Goal: Information Seeking & Learning: Learn about a topic

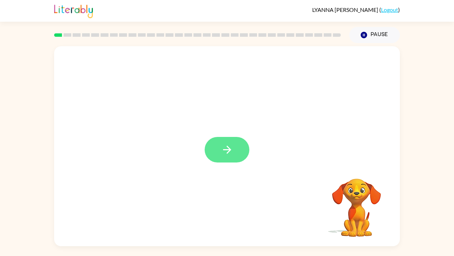
click at [237, 156] on button "button" at bounding box center [227, 150] width 45 height 26
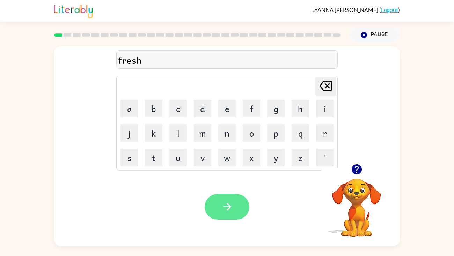
click at [242, 196] on button "button" at bounding box center [227, 207] width 45 height 26
click at [238, 196] on button "button" at bounding box center [227, 207] width 45 height 26
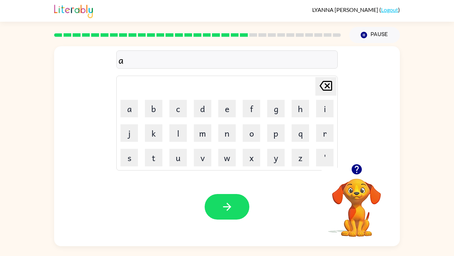
click at [352, 166] on icon "button" at bounding box center [357, 169] width 12 height 12
click at [130, 61] on div "addittude" at bounding box center [227, 59] width 217 height 15
click at [161, 59] on div "addittud" at bounding box center [227, 59] width 217 height 15
click at [129, 62] on div "addittude" at bounding box center [227, 59] width 217 height 15
click at [393, 74] on div "Delete Delete last character input a b c d e f g h i j k l m n o p q r s t u v …" at bounding box center [227, 104] width 346 height 117
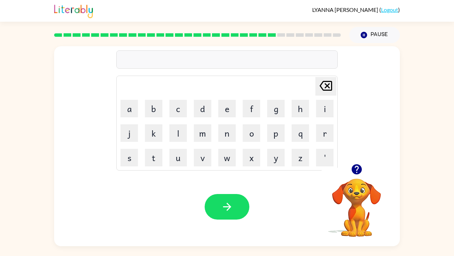
click at [228, 180] on div "Your browser must support playing .mp4 files to use Literably. Please try using…" at bounding box center [227, 206] width 346 height 79
click at [356, 170] on icon "button" at bounding box center [357, 169] width 10 height 10
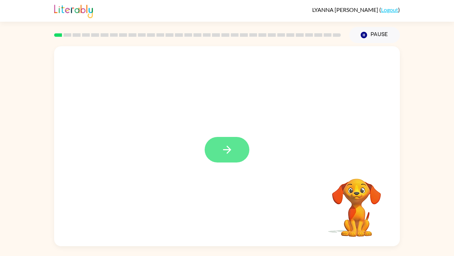
click at [226, 143] on icon "button" at bounding box center [227, 149] width 12 height 12
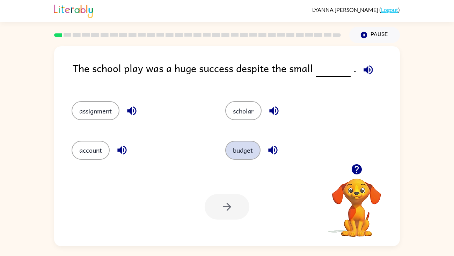
click at [239, 146] on button "budget" at bounding box center [242, 150] width 35 height 19
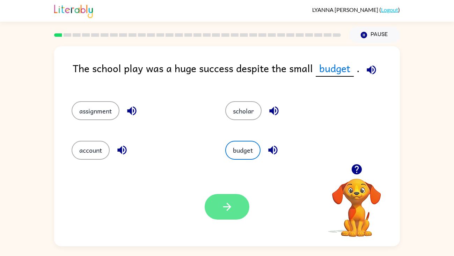
click at [235, 206] on button "button" at bounding box center [227, 207] width 45 height 26
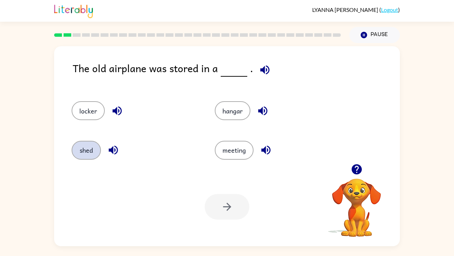
click at [85, 153] on button "shed" at bounding box center [86, 150] width 29 height 19
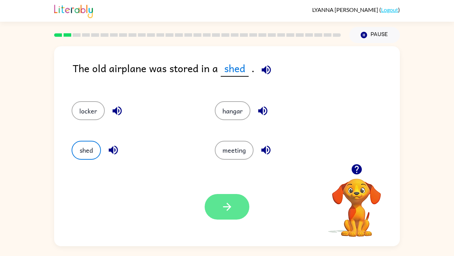
click at [234, 207] on button "button" at bounding box center [227, 207] width 45 height 26
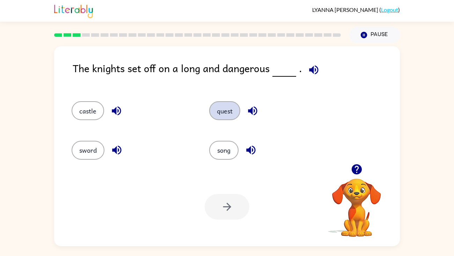
click at [236, 115] on button "quest" at bounding box center [224, 110] width 31 height 19
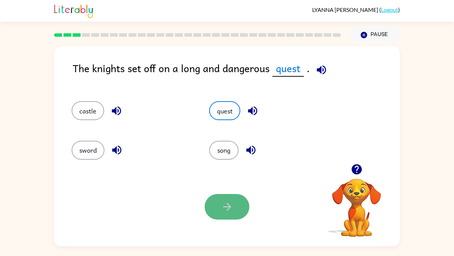
click at [234, 213] on button "button" at bounding box center [227, 207] width 45 height 26
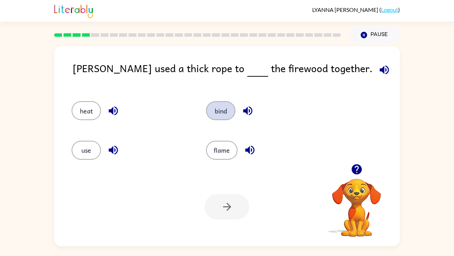
click at [223, 120] on button "bind" at bounding box center [220, 110] width 29 height 19
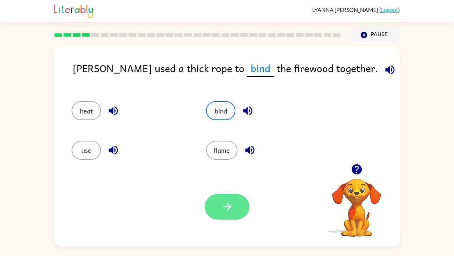
click at [229, 206] on icon "button" at bounding box center [227, 206] width 8 height 8
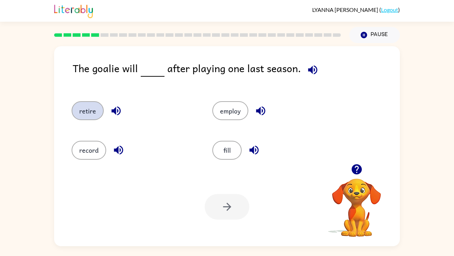
click at [93, 119] on button "retire" at bounding box center [88, 110] width 32 height 19
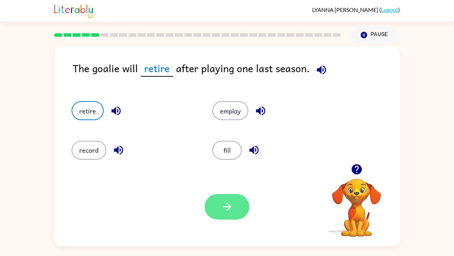
click at [224, 205] on icon "button" at bounding box center [227, 206] width 12 height 12
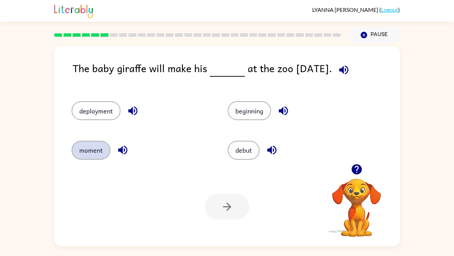
click at [94, 157] on button "moment" at bounding box center [91, 150] width 39 height 19
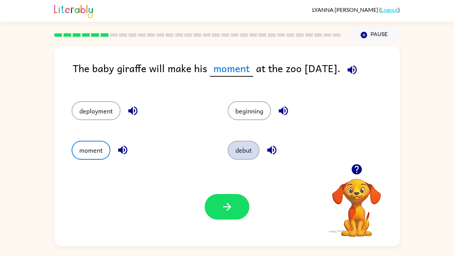
click at [252, 148] on button "debut" at bounding box center [244, 150] width 32 height 19
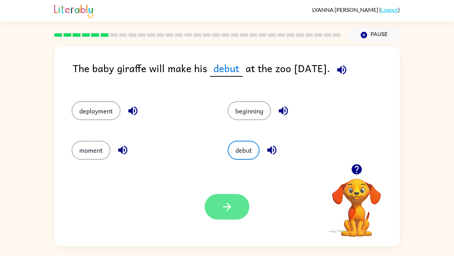
click at [223, 202] on icon "button" at bounding box center [227, 206] width 12 height 12
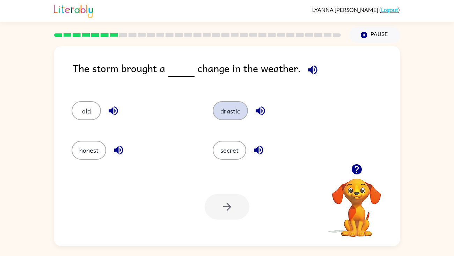
click at [231, 110] on button "drastic" at bounding box center [230, 110] width 35 height 19
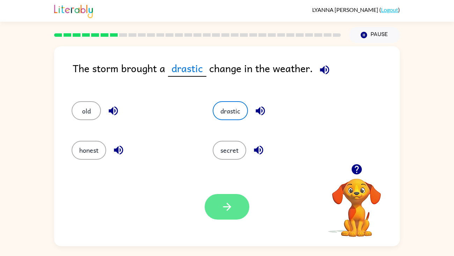
click at [234, 206] on button "button" at bounding box center [227, 207] width 45 height 26
click at [227, 212] on icon "button" at bounding box center [227, 206] width 12 height 12
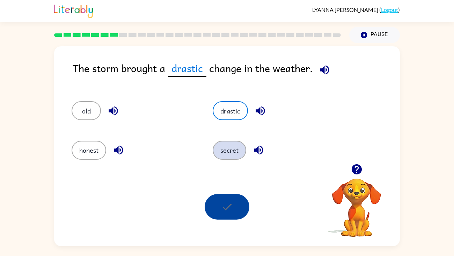
click at [225, 157] on button "secret" at bounding box center [230, 150] width 34 height 19
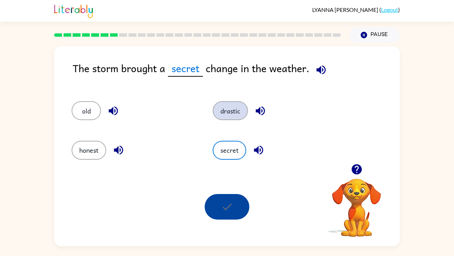
click at [241, 117] on button "drastic" at bounding box center [230, 110] width 35 height 19
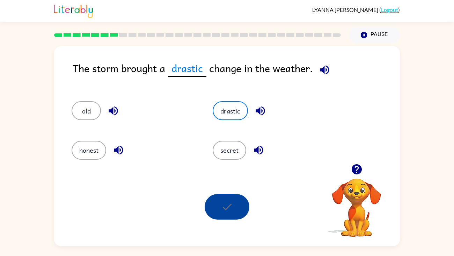
click at [230, 207] on div at bounding box center [227, 207] width 45 height 26
click at [223, 206] on div at bounding box center [227, 207] width 45 height 26
click at [237, 120] on button "drastic" at bounding box center [230, 110] width 35 height 19
click at [81, 109] on button "old" at bounding box center [86, 110] width 29 height 19
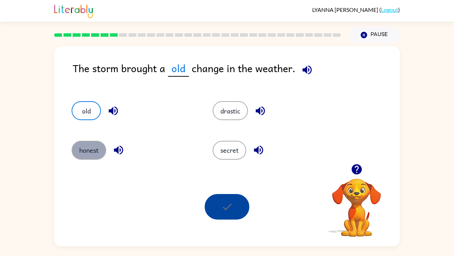
click at [92, 146] on button "honest" at bounding box center [89, 150] width 35 height 19
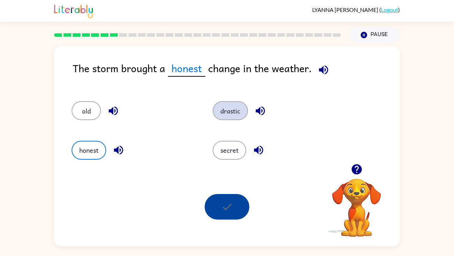
click at [226, 117] on button "drastic" at bounding box center [230, 110] width 35 height 19
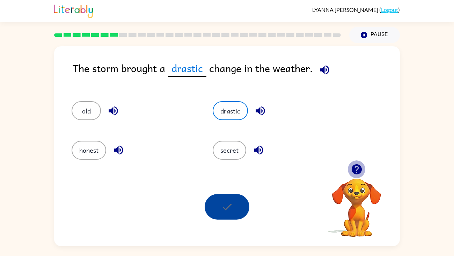
click at [359, 172] on icon "button" at bounding box center [357, 169] width 10 height 10
click at [328, 67] on icon "button" at bounding box center [324, 69] width 9 height 9
click at [123, 34] on rect at bounding box center [123, 34] width 8 height 3
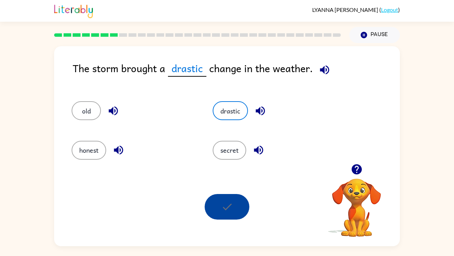
click at [123, 34] on rect at bounding box center [123, 34] width 8 height 3
click at [230, 209] on div at bounding box center [227, 207] width 45 height 26
click at [327, 72] on icon "button" at bounding box center [324, 69] width 9 height 9
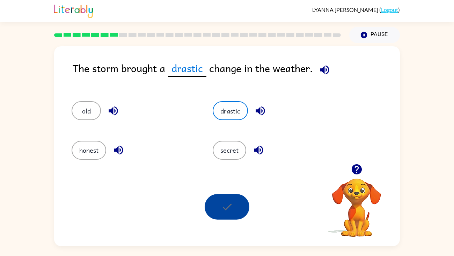
click at [224, 207] on div at bounding box center [227, 207] width 45 height 26
click at [234, 109] on button "drastic" at bounding box center [230, 110] width 35 height 19
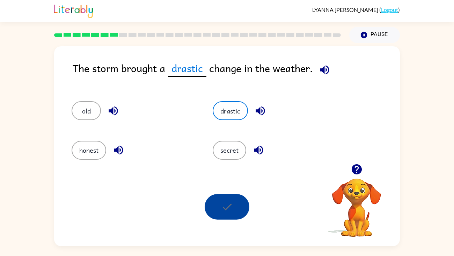
click at [224, 214] on div at bounding box center [227, 207] width 45 height 26
click at [237, 108] on button "drastic" at bounding box center [230, 110] width 35 height 19
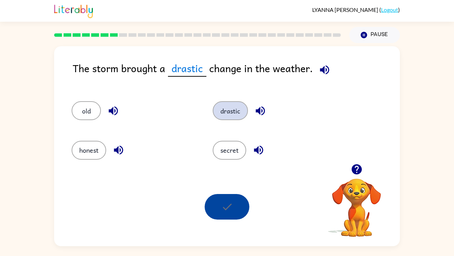
click at [237, 108] on button "drastic" at bounding box center [230, 110] width 35 height 19
click at [228, 123] on div "drastic" at bounding box center [270, 107] width 141 height 39
click at [233, 105] on button "drastic" at bounding box center [230, 110] width 35 height 19
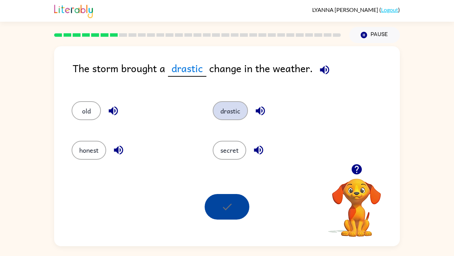
click at [233, 105] on button "drastic" at bounding box center [230, 110] width 35 height 19
click at [230, 119] on button "drastic" at bounding box center [230, 110] width 35 height 19
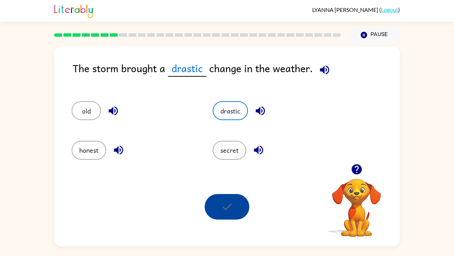
click at [246, 111] on button "drastic" at bounding box center [230, 110] width 35 height 19
click at [239, 125] on div "drastic" at bounding box center [270, 107] width 141 height 39
click at [235, 112] on button "drastic" at bounding box center [230, 110] width 35 height 19
click at [233, 111] on button "drastic" at bounding box center [230, 110] width 35 height 19
click at [234, 114] on button "drastic" at bounding box center [230, 110] width 35 height 19
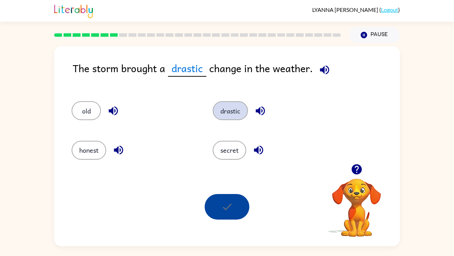
click at [232, 110] on button "drastic" at bounding box center [230, 110] width 35 height 19
click at [190, 61] on span "drastic" at bounding box center [187, 68] width 38 height 16
click at [189, 72] on span "drastic" at bounding box center [187, 68] width 38 height 16
click at [187, 71] on span "drastic" at bounding box center [187, 68] width 38 height 16
click at [188, 75] on span "drastic" at bounding box center [187, 68] width 38 height 16
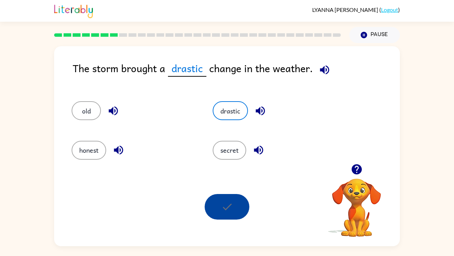
click at [242, 93] on div "drastic" at bounding box center [270, 107] width 141 height 39
click at [241, 115] on button "drastic" at bounding box center [230, 110] width 35 height 19
click at [452, 100] on div "The storm brought a drastic change in the weather. old drastic honest secret Yo…" at bounding box center [227, 144] width 454 height 203
click at [230, 114] on button "drastic" at bounding box center [230, 110] width 35 height 19
click at [237, 112] on button "drastic" at bounding box center [230, 110] width 35 height 19
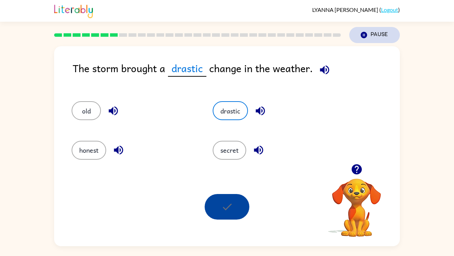
click at [381, 29] on button "Pause Pause" at bounding box center [375, 35] width 51 height 16
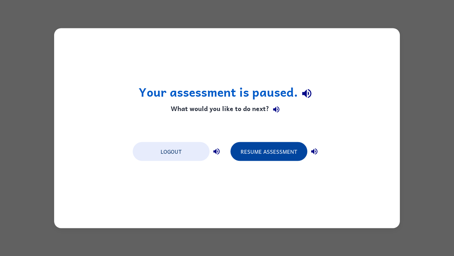
click at [258, 154] on button "Resume Assessment" at bounding box center [269, 151] width 77 height 19
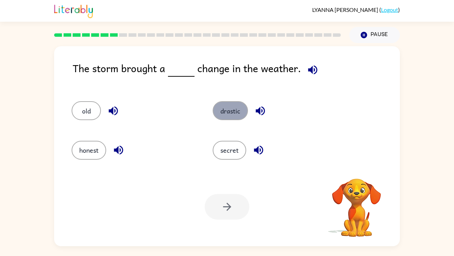
click at [236, 113] on button "drastic" at bounding box center [230, 110] width 35 height 19
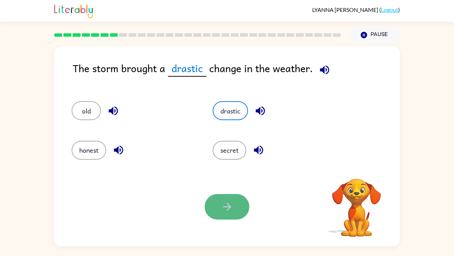
click at [231, 203] on icon "button" at bounding box center [227, 206] width 12 height 12
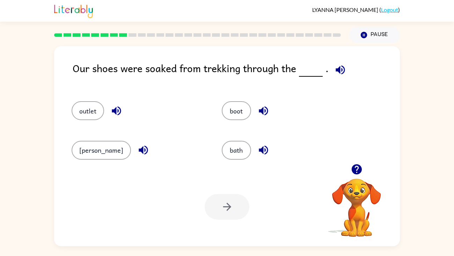
click at [231, 203] on div at bounding box center [227, 207] width 45 height 26
click at [341, 66] on icon "button" at bounding box center [340, 69] width 9 height 9
click at [92, 144] on button "[PERSON_NAME]" at bounding box center [101, 150] width 59 height 19
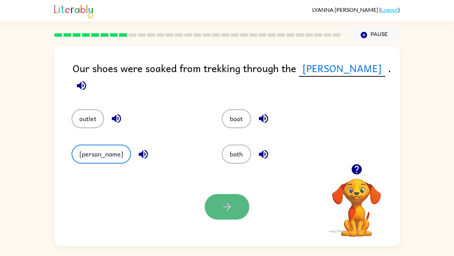
click at [211, 210] on button "button" at bounding box center [227, 207] width 45 height 26
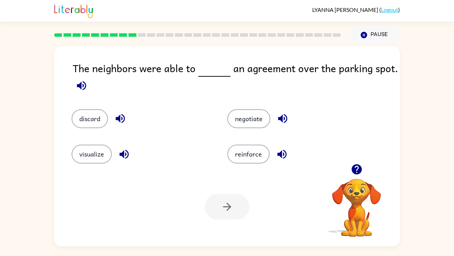
click at [240, 128] on div "negotiate" at bounding box center [292, 113] width 156 height 35
click at [235, 119] on button "negotiate" at bounding box center [249, 118] width 43 height 19
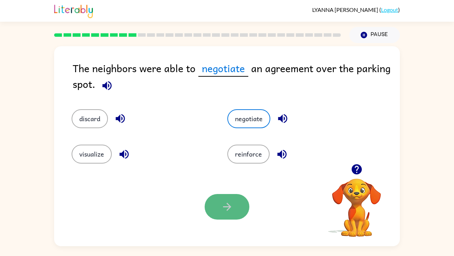
click at [230, 208] on icon "button" at bounding box center [227, 206] width 8 height 8
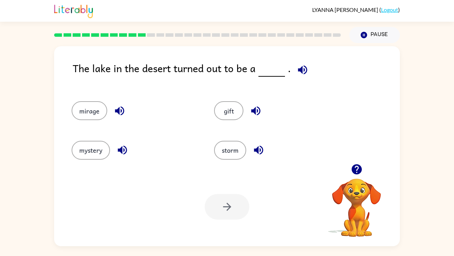
click at [129, 93] on div "mirage" at bounding box center [129, 107] width 143 height 39
click at [98, 147] on button "mystery" at bounding box center [91, 150] width 38 height 19
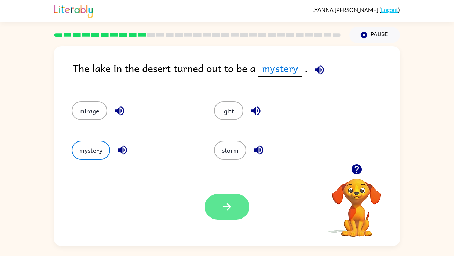
click at [234, 194] on button "button" at bounding box center [227, 207] width 45 height 26
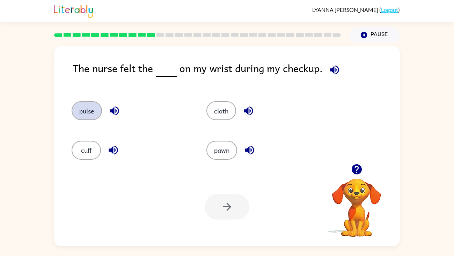
click at [87, 113] on button "pulse" at bounding box center [87, 110] width 30 height 19
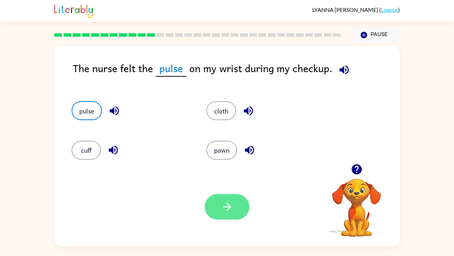
click at [241, 208] on button "button" at bounding box center [227, 207] width 45 height 26
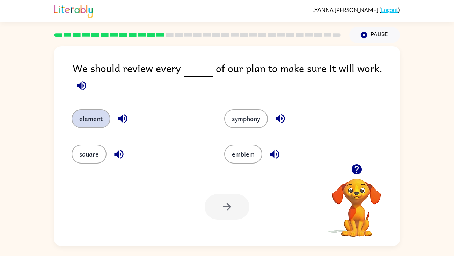
click at [83, 109] on button "element" at bounding box center [91, 118] width 39 height 19
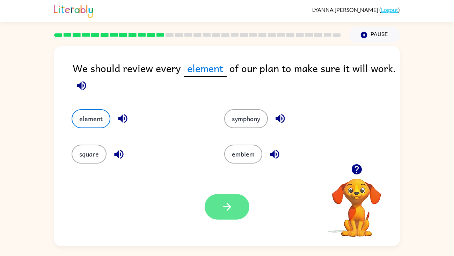
click at [227, 200] on button "button" at bounding box center [227, 207] width 45 height 26
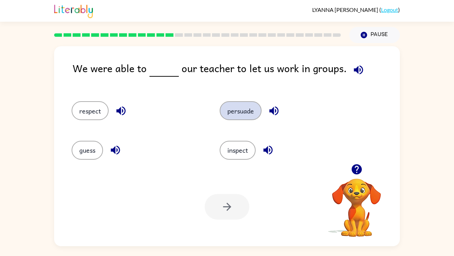
click at [239, 109] on button "persuade" at bounding box center [241, 110] width 42 height 19
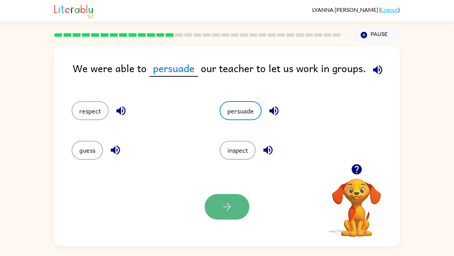
click at [234, 205] on button "button" at bounding box center [227, 207] width 45 height 26
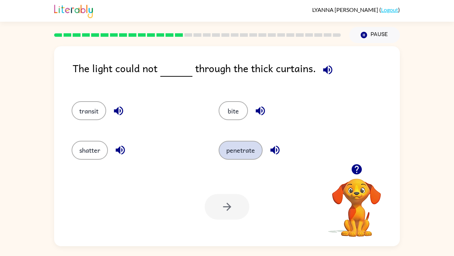
click at [239, 157] on button "penetrate" at bounding box center [241, 150] width 44 height 19
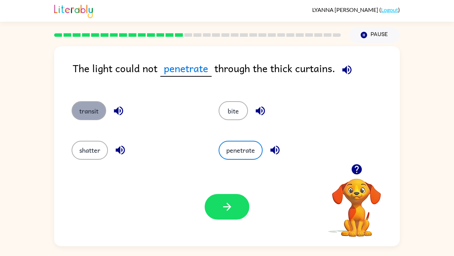
click at [77, 112] on button "transit" at bounding box center [89, 110] width 35 height 19
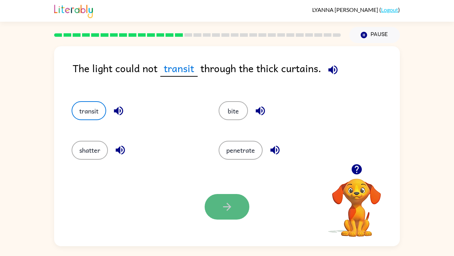
click at [232, 210] on icon "button" at bounding box center [227, 206] width 12 height 12
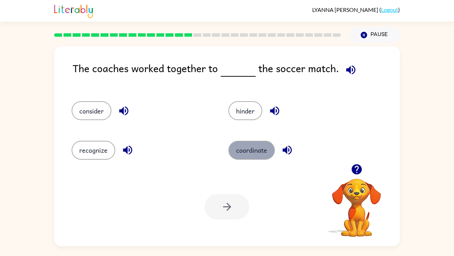
click at [253, 148] on button "coordinate" at bounding box center [252, 150] width 46 height 19
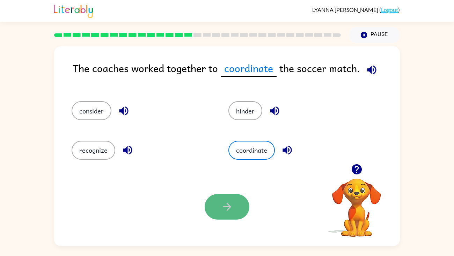
click at [239, 213] on button "button" at bounding box center [227, 207] width 45 height 26
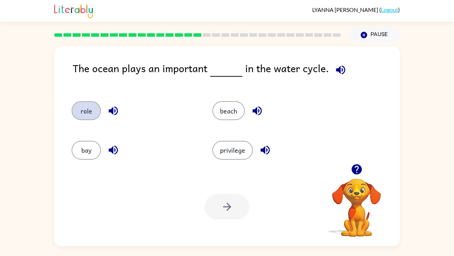
click at [87, 109] on button "role" at bounding box center [86, 110] width 29 height 19
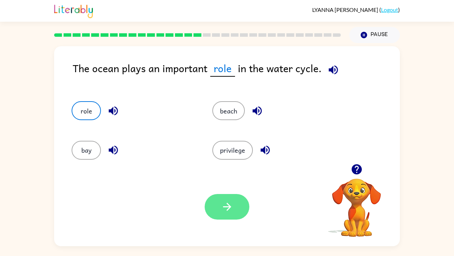
click at [230, 196] on button "button" at bounding box center [227, 207] width 45 height 26
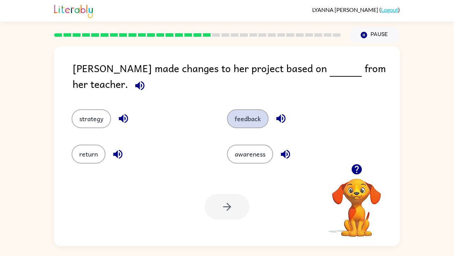
click at [264, 116] on button "feedback" at bounding box center [248, 118] width 42 height 19
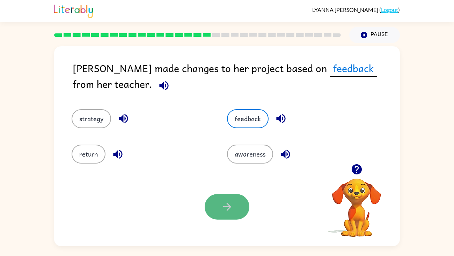
click at [240, 199] on button "button" at bounding box center [227, 207] width 45 height 26
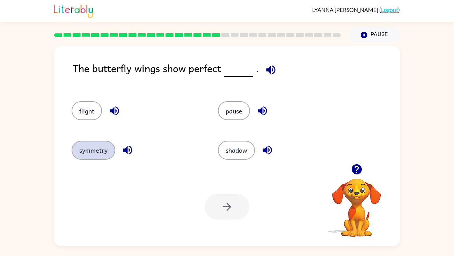
click at [98, 153] on button "symmetry" at bounding box center [94, 150] width 44 height 19
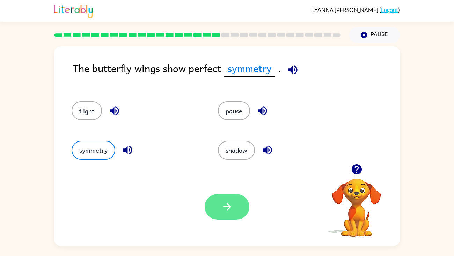
click at [216, 203] on button "button" at bounding box center [227, 207] width 45 height 26
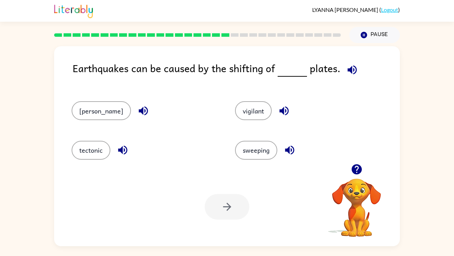
click at [92, 140] on div "tectonic" at bounding box center [140, 146] width 164 height 39
click at [104, 156] on button "tectonic" at bounding box center [91, 150] width 39 height 19
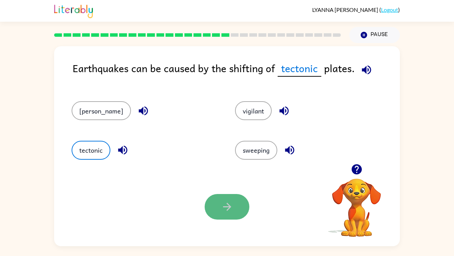
click at [231, 203] on icon "button" at bounding box center [227, 206] width 12 height 12
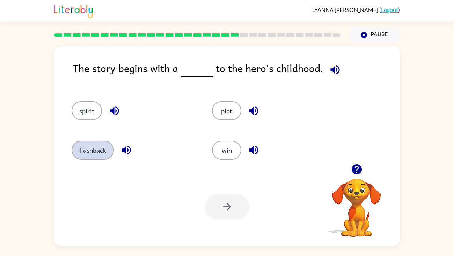
click at [107, 144] on button "flashback" at bounding box center [93, 150] width 42 height 19
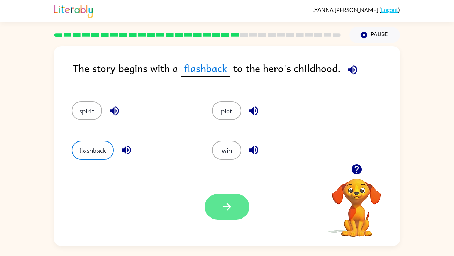
click at [232, 202] on icon "button" at bounding box center [227, 206] width 12 height 12
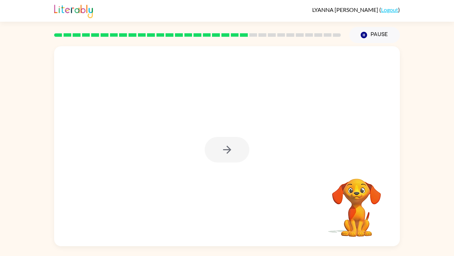
click at [228, 149] on div at bounding box center [227, 150] width 45 height 26
click at [228, 149] on icon "button" at bounding box center [227, 149] width 8 height 8
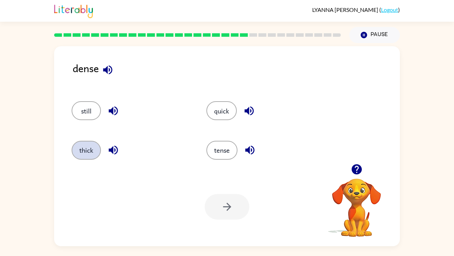
click at [84, 150] on button "thick" at bounding box center [86, 150] width 29 height 19
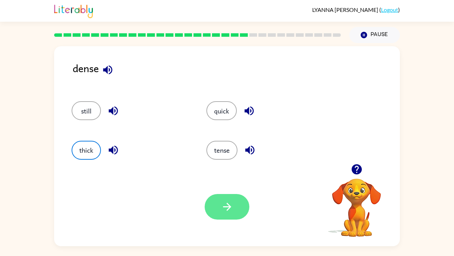
click at [233, 203] on button "button" at bounding box center [227, 207] width 45 height 26
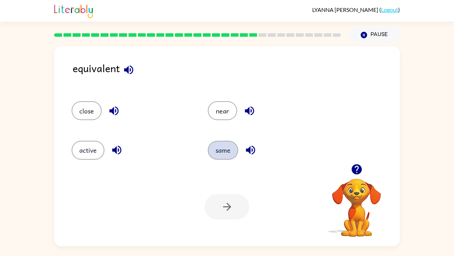
click at [221, 155] on button "same" at bounding box center [223, 150] width 30 height 19
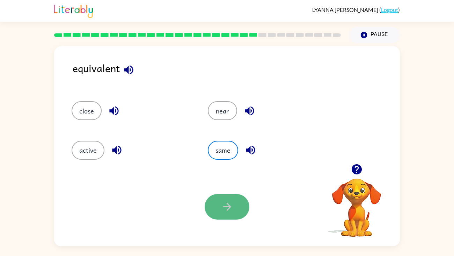
click at [223, 200] on icon "button" at bounding box center [227, 206] width 12 height 12
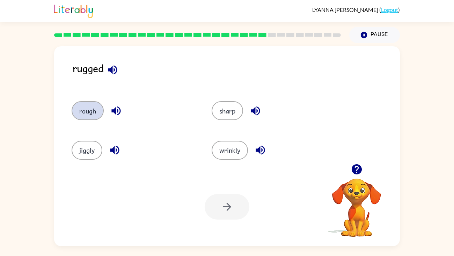
click at [103, 114] on button "rough" at bounding box center [88, 110] width 32 height 19
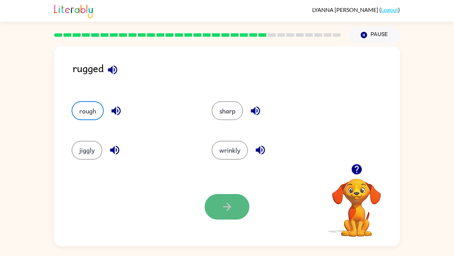
click at [241, 212] on button "button" at bounding box center [227, 207] width 45 height 26
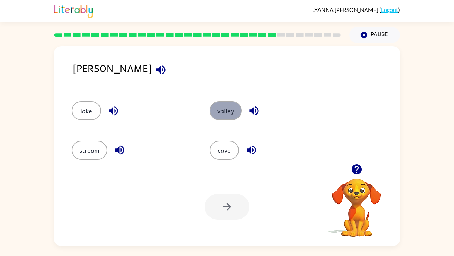
click at [223, 107] on button "valley" at bounding box center [226, 110] width 32 height 19
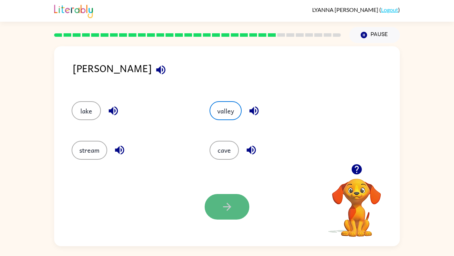
click at [227, 200] on button "button" at bounding box center [227, 207] width 45 height 26
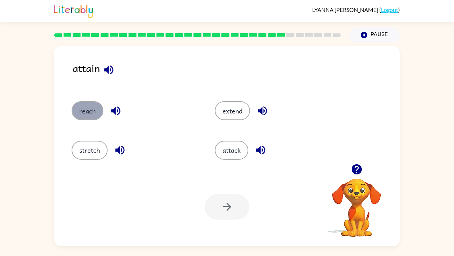
click at [83, 109] on button "reach" at bounding box center [88, 110] width 32 height 19
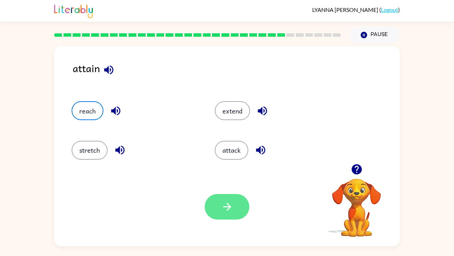
click at [215, 199] on button "button" at bounding box center [227, 207] width 45 height 26
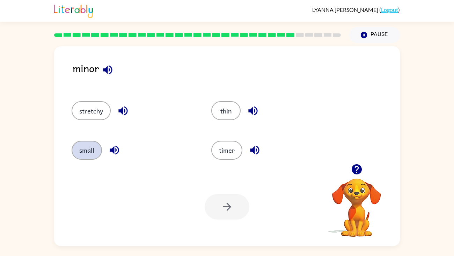
click at [86, 151] on button "small" at bounding box center [87, 150] width 30 height 19
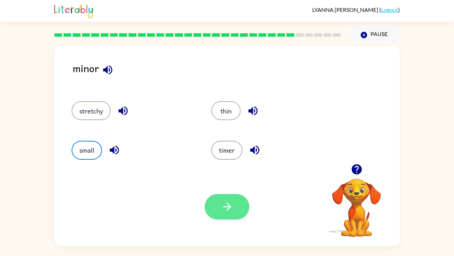
click at [214, 199] on button "button" at bounding box center [227, 207] width 45 height 26
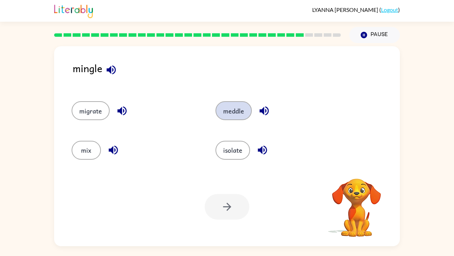
click at [231, 111] on button "meddle" at bounding box center [234, 110] width 36 height 19
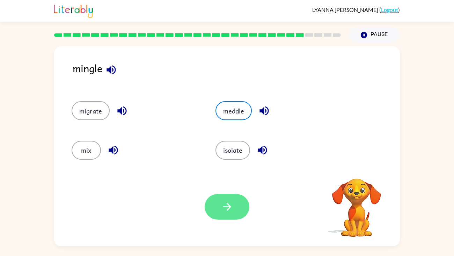
click at [232, 201] on icon "button" at bounding box center [227, 206] width 12 height 12
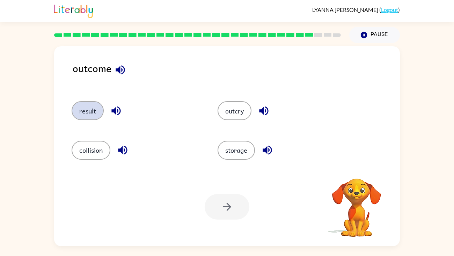
click at [85, 113] on button "result" at bounding box center [88, 110] width 32 height 19
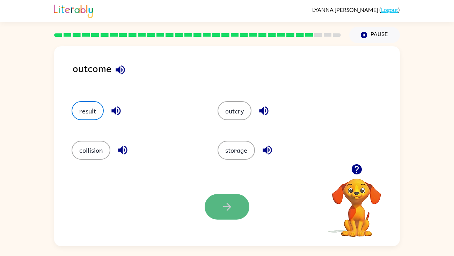
click at [232, 203] on icon "button" at bounding box center [227, 206] width 12 height 12
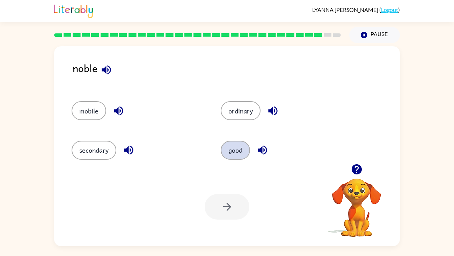
click at [235, 150] on button "good" at bounding box center [235, 150] width 29 height 19
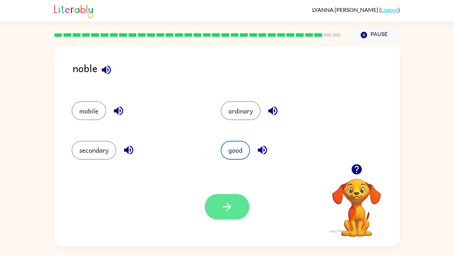
click at [226, 215] on button "button" at bounding box center [227, 207] width 45 height 26
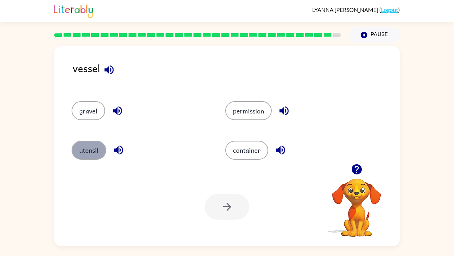
click at [97, 153] on button "utensil" at bounding box center [89, 150] width 35 height 19
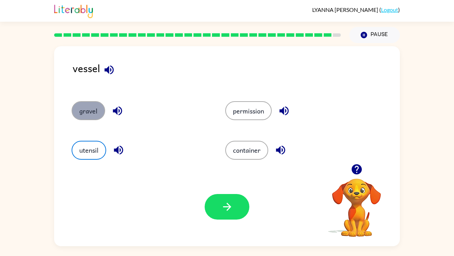
click at [87, 102] on button "gravel" at bounding box center [89, 110] width 34 height 19
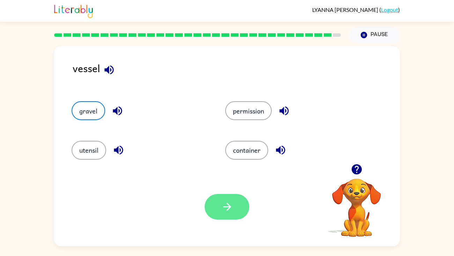
click at [240, 203] on button "button" at bounding box center [227, 207] width 45 height 26
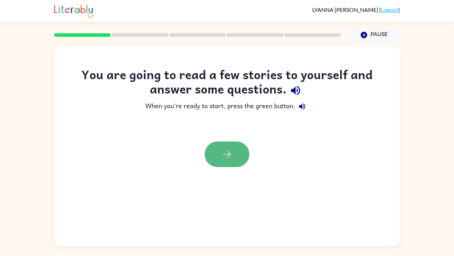
click at [224, 156] on icon "button" at bounding box center [227, 154] width 12 height 12
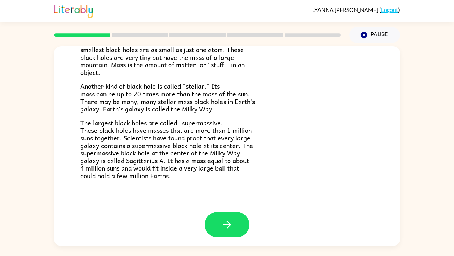
scroll to position [147, 0]
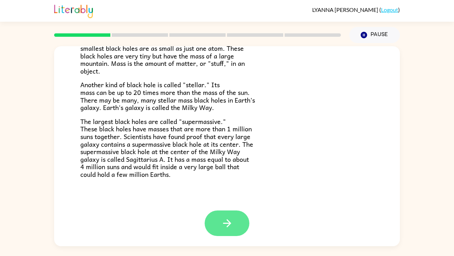
click at [225, 228] on icon "button" at bounding box center [227, 223] width 12 height 12
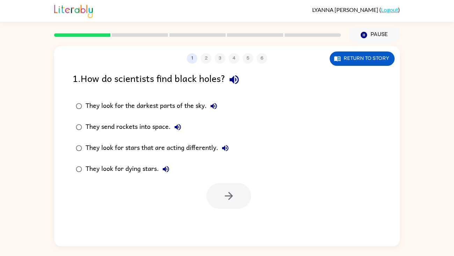
scroll to position [0, 0]
click at [208, 201] on button "button" at bounding box center [229, 196] width 45 height 26
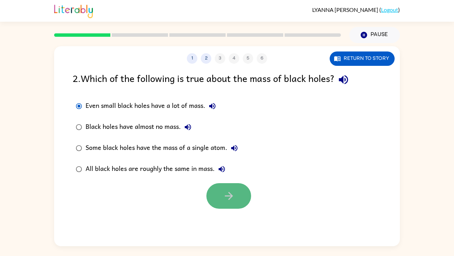
click at [231, 202] on button "button" at bounding box center [229, 196] width 45 height 26
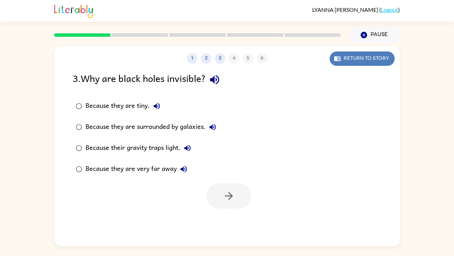
click at [372, 55] on button "Return to story" at bounding box center [362, 58] width 65 height 14
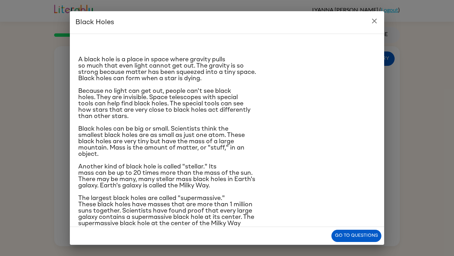
scroll to position [31, 0]
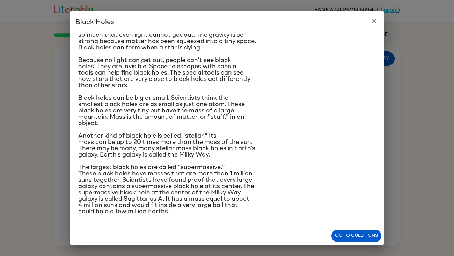
click at [374, 24] on icon "close" at bounding box center [375, 21] width 8 height 8
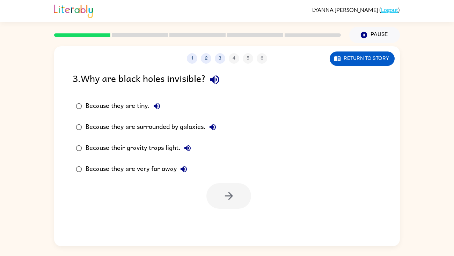
click at [72, 130] on label "Because they are surrounded by galaxies." at bounding box center [146, 126] width 155 height 21
click at [229, 198] on icon "button" at bounding box center [229, 195] width 12 height 12
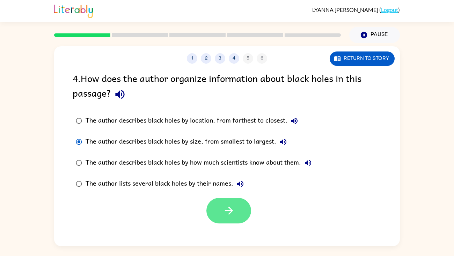
click at [229, 204] on icon "button" at bounding box center [229, 210] width 12 height 12
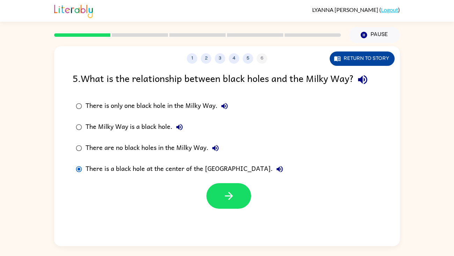
click at [349, 57] on button "Return to story" at bounding box center [362, 58] width 65 height 14
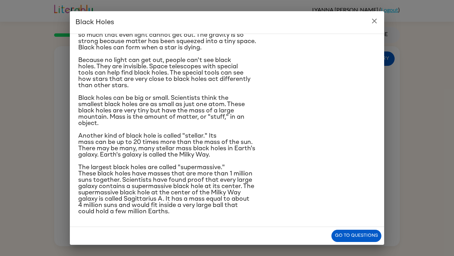
click at [373, 19] on icon "close" at bounding box center [374, 21] width 5 height 5
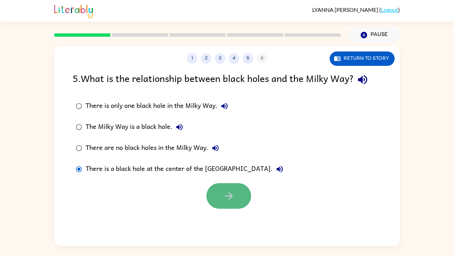
click at [233, 191] on icon "button" at bounding box center [229, 195] width 12 height 12
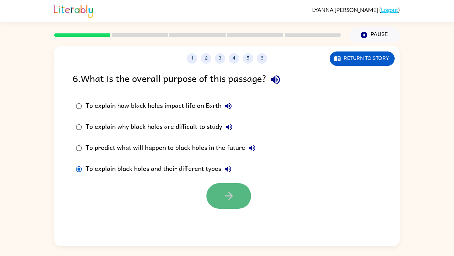
click at [240, 198] on button "button" at bounding box center [229, 196] width 45 height 26
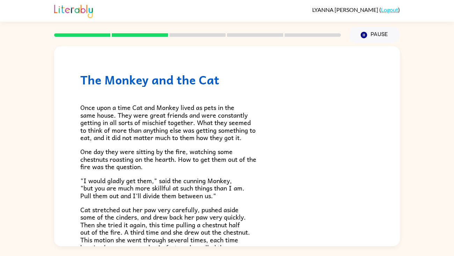
click at [101, 34] on rect at bounding box center [82, 34] width 56 height 3
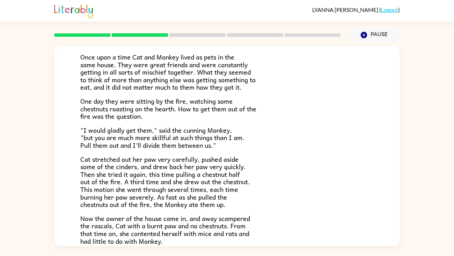
scroll to position [49, 0]
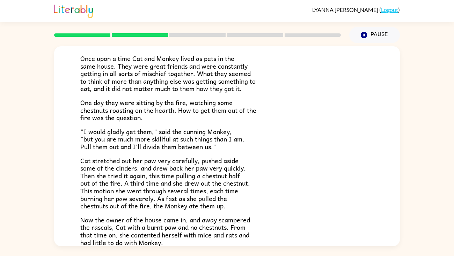
click at [173, 109] on span "One day they were sitting by the fire, watching some chestnuts roasting on the …" at bounding box center [168, 109] width 176 height 25
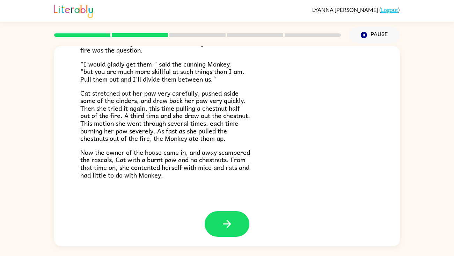
scroll to position [117, 0]
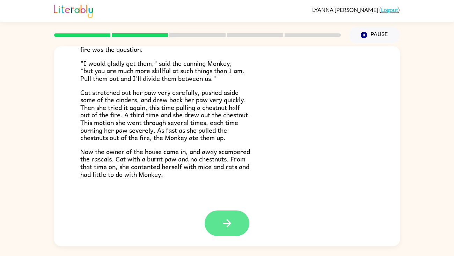
click at [225, 229] on button "button" at bounding box center [227, 223] width 45 height 26
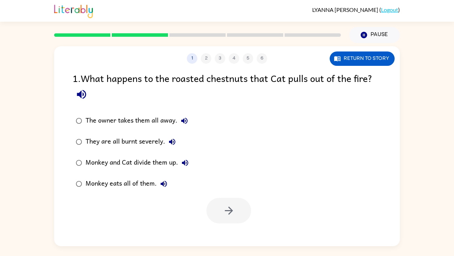
scroll to position [0, 0]
click at [370, 57] on button "Return to story" at bounding box center [362, 58] width 65 height 14
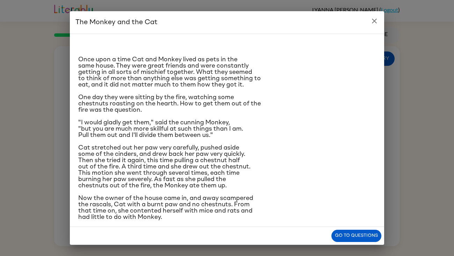
scroll to position [6, 0]
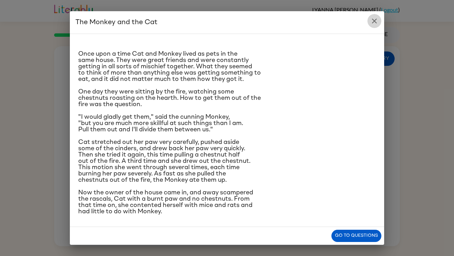
click at [379, 19] on icon "close" at bounding box center [375, 21] width 8 height 8
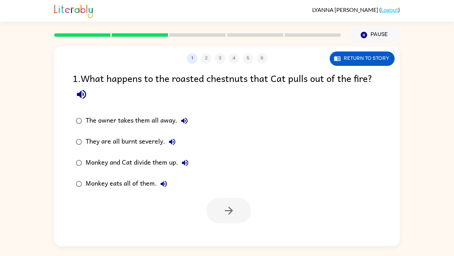
click at [89, 126] on div "The owner takes them all away." at bounding box center [139, 121] width 106 height 14
click at [222, 206] on button "button" at bounding box center [229, 211] width 45 height 26
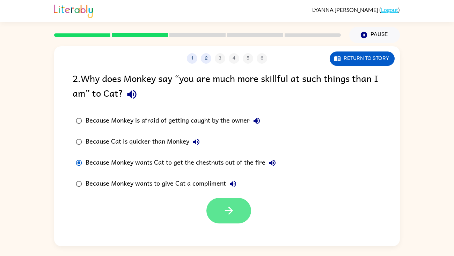
click at [236, 214] on button "button" at bounding box center [229, 211] width 45 height 26
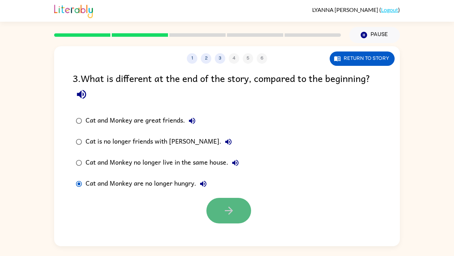
click at [241, 220] on button "button" at bounding box center [229, 211] width 45 height 26
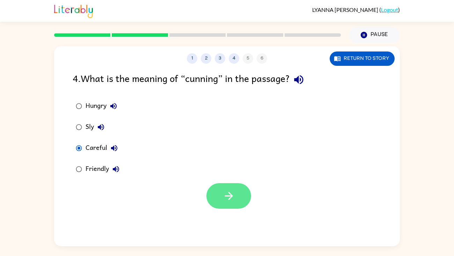
click at [220, 193] on button "button" at bounding box center [229, 196] width 45 height 26
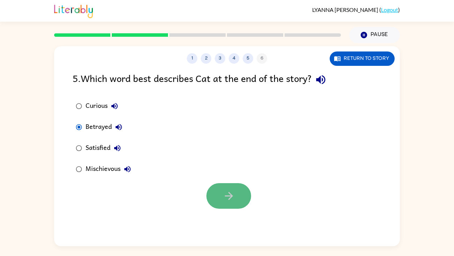
click at [232, 192] on icon "button" at bounding box center [229, 195] width 12 height 12
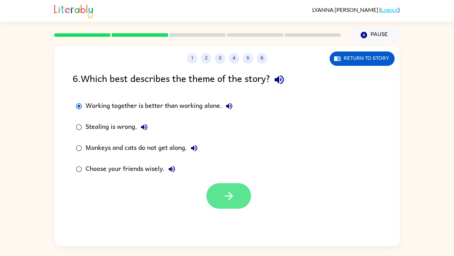
click at [208, 189] on button "button" at bounding box center [229, 196] width 45 height 26
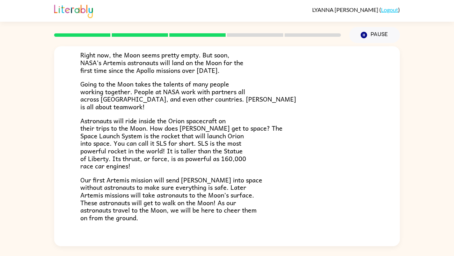
scroll to position [132, 0]
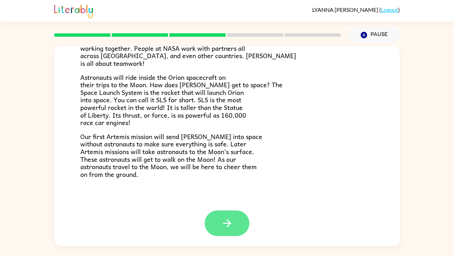
click at [228, 226] on icon "button" at bounding box center [227, 223] width 12 height 12
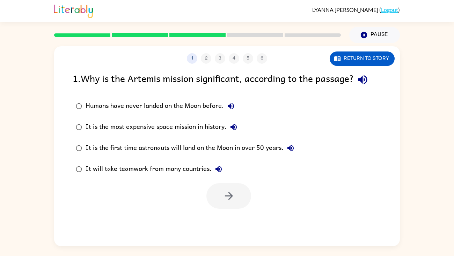
scroll to position [0, 0]
click at [225, 201] on icon "button" at bounding box center [229, 195] width 12 height 12
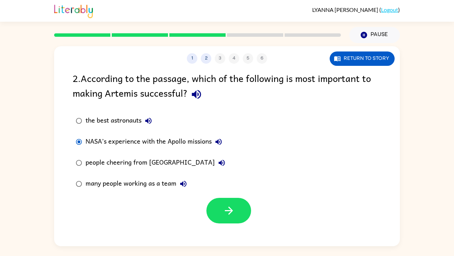
click at [92, 181] on div "many people working as a team" at bounding box center [138, 184] width 105 height 14
click at [228, 207] on icon "button" at bounding box center [229, 210] width 12 height 12
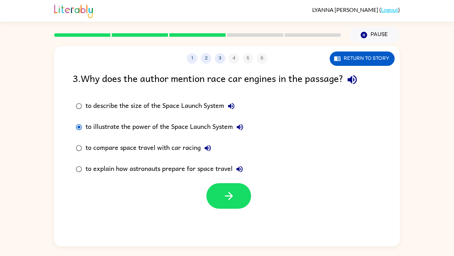
click at [213, 207] on div at bounding box center [229, 196] width 45 height 26
click at [206, 186] on div at bounding box center [227, 193] width 346 height 29
click at [220, 207] on button "button" at bounding box center [229, 196] width 45 height 26
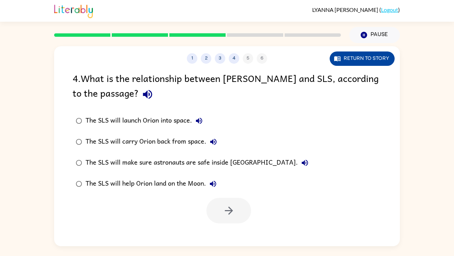
click at [347, 57] on button "Return to story" at bounding box center [362, 58] width 65 height 14
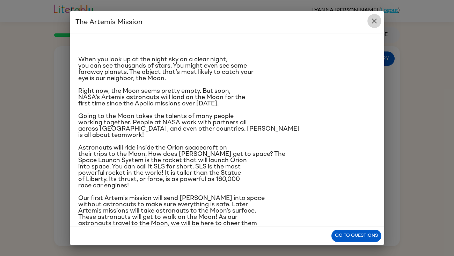
click at [372, 21] on icon "close" at bounding box center [375, 21] width 8 height 8
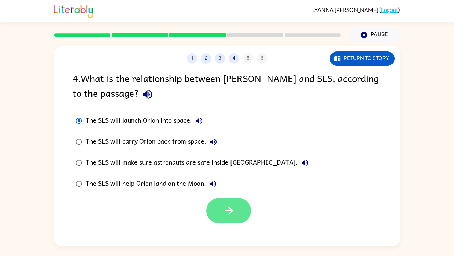
click at [225, 205] on icon "button" at bounding box center [229, 210] width 12 height 12
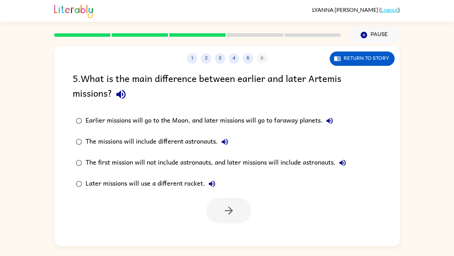
click at [92, 179] on div "Later missions will use a different rocket." at bounding box center [153, 184] width 134 height 14
click at [115, 178] on div "Later missions will use a different rocket." at bounding box center [153, 184] width 134 height 14
click at [67, 141] on div "5 . What is the main difference between earlier and later Artemis missions? Ear…" at bounding box center [227, 147] width 346 height 152
click at [95, 144] on div "The missions will include different astronauts." at bounding box center [159, 142] width 146 height 14
click at [218, 212] on button "button" at bounding box center [229, 211] width 45 height 26
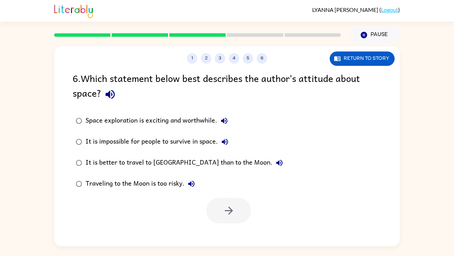
click at [78, 128] on label "Space exploration is exciting and worthwhile." at bounding box center [179, 120] width 221 height 21
click at [215, 207] on button "button" at bounding box center [229, 211] width 45 height 26
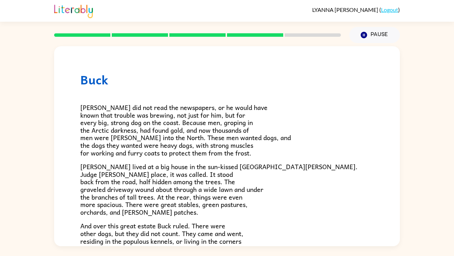
click at [159, 121] on span "Buck did not read the newspapers, or he would have known that trouble was brewi…" at bounding box center [185, 130] width 211 height 56
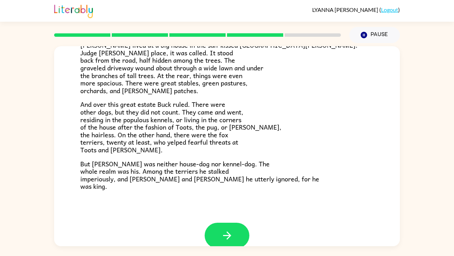
scroll to position [134, 0]
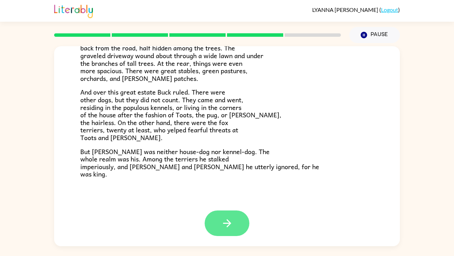
click at [230, 216] on button "button" at bounding box center [227, 223] width 45 height 26
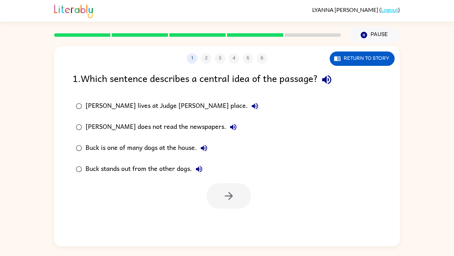
scroll to position [0, 0]
click at [235, 203] on button "button" at bounding box center [229, 196] width 45 height 26
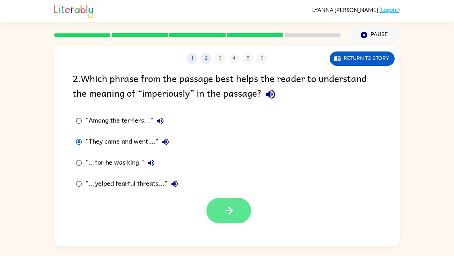
click at [246, 219] on button "button" at bounding box center [229, 211] width 45 height 26
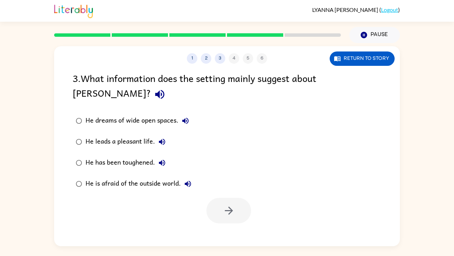
click at [233, 57] on div "1 2 3 4 5 6" at bounding box center [227, 58] width 346 height 10
click at [116, 177] on div "He is afraid of the outside world." at bounding box center [140, 184] width 109 height 14
click at [231, 204] on icon "button" at bounding box center [229, 210] width 12 height 12
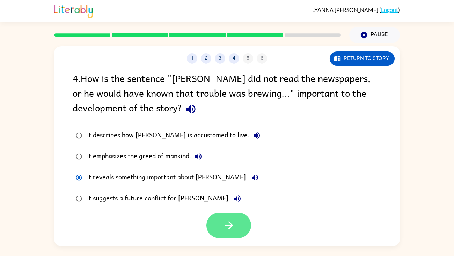
click at [237, 226] on button "button" at bounding box center [229, 225] width 45 height 26
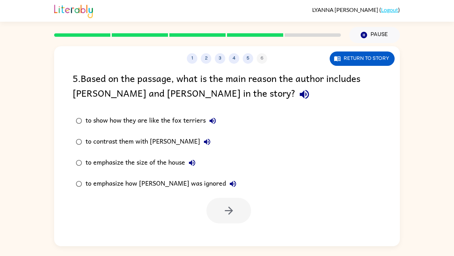
click at [105, 139] on div "to contrast them with Buck" at bounding box center [150, 142] width 129 height 14
click at [236, 203] on button "button" at bounding box center [229, 211] width 45 height 26
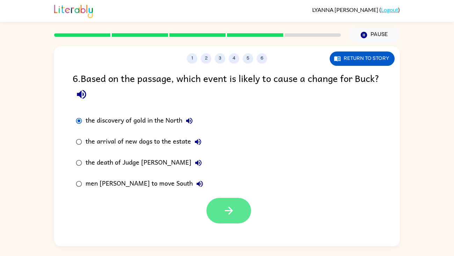
click at [232, 211] on icon "button" at bounding box center [229, 210] width 12 height 12
